Goal: Information Seeking & Learning: Learn about a topic

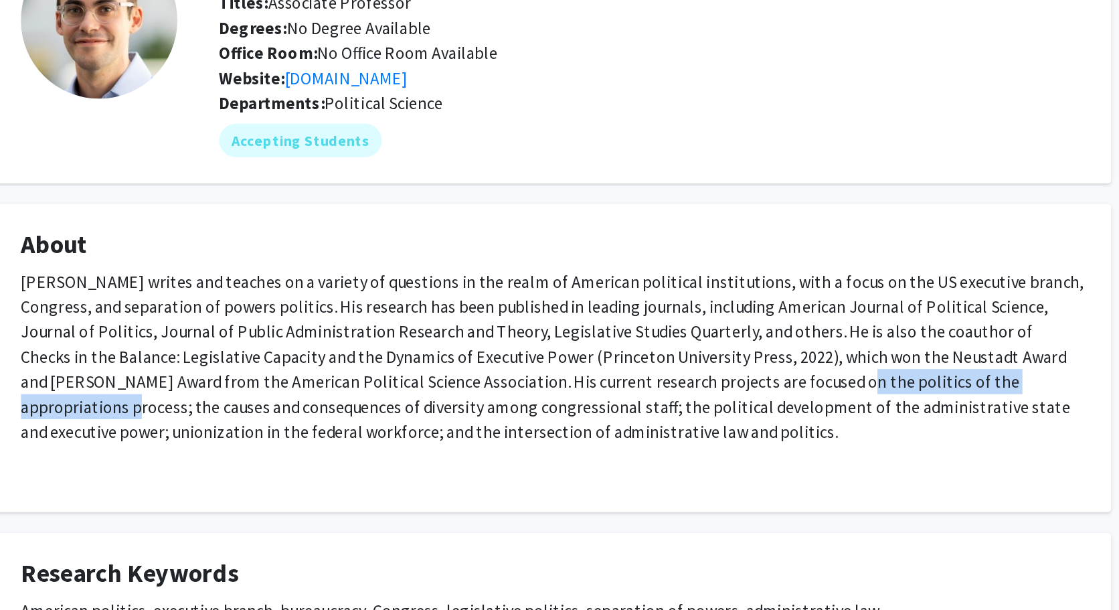
drag, startPoint x: 625, startPoint y: 358, endPoint x: 791, endPoint y: 358, distance: 165.9
click at [791, 358] on p "[PERSON_NAME] writes and teaches on a variety of questions in the realm of Amer…" at bounding box center [559, 340] width 682 height 112
copy p "politics of the appropriations process"
